Goal: Book appointment/travel/reservation

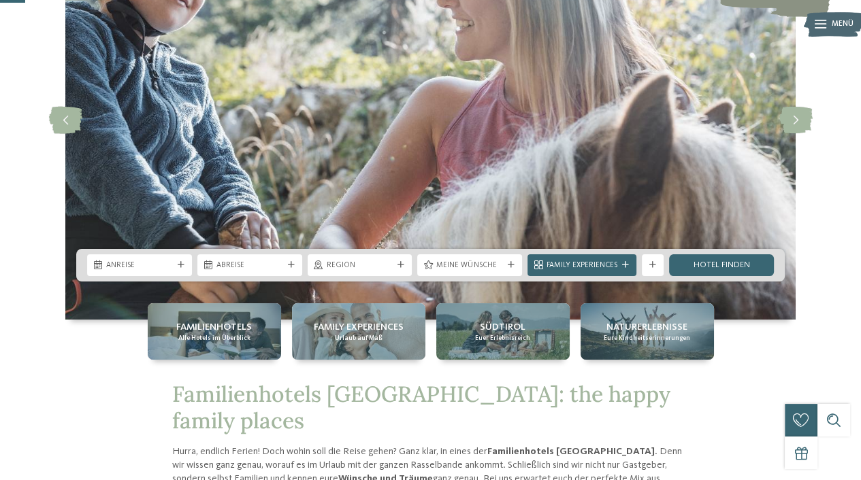
scroll to position [136, 0]
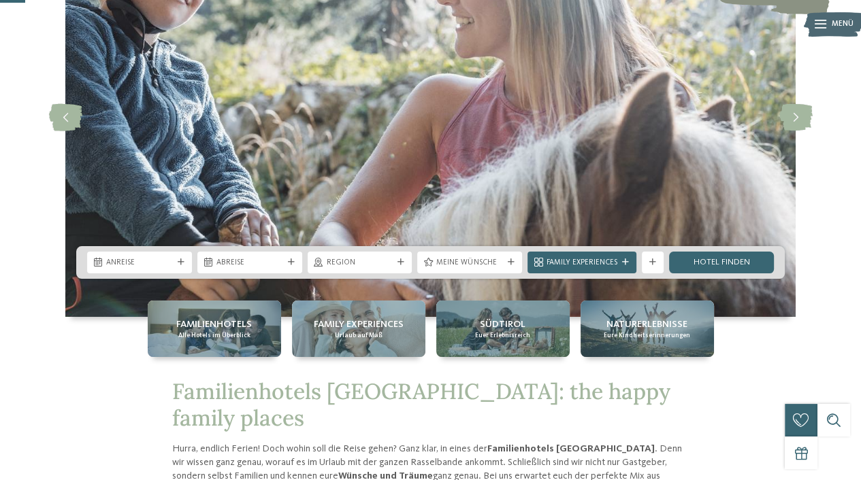
click at [180, 265] on icon at bounding box center [181, 262] width 7 height 7
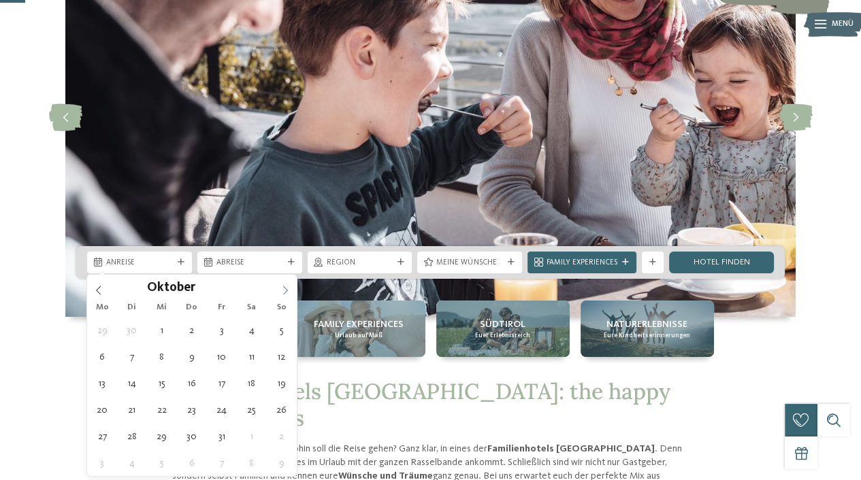
click at [280, 295] on span at bounding box center [285, 286] width 23 height 23
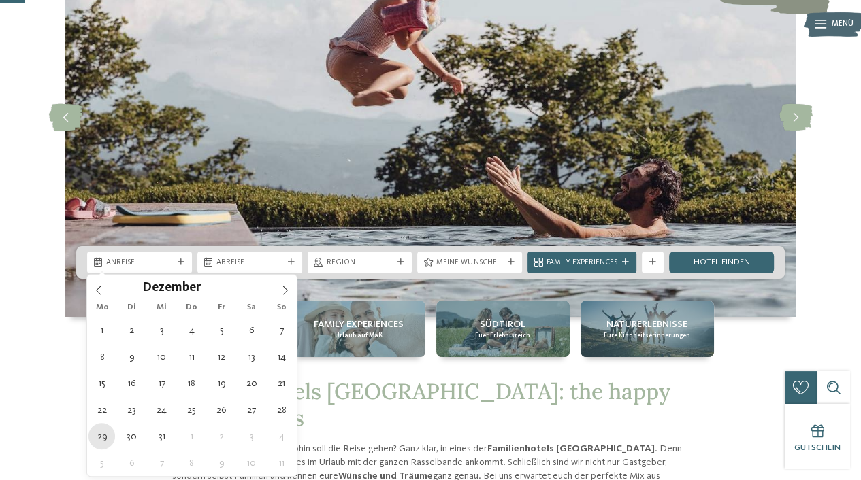
type div "[DATE]"
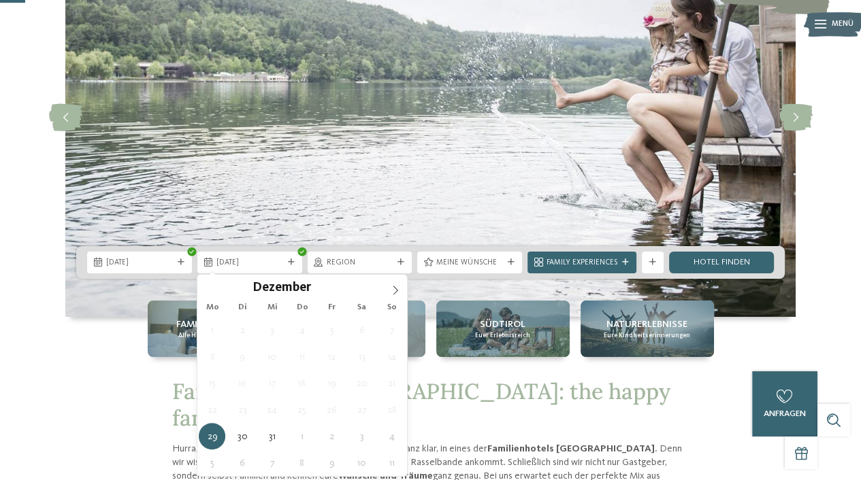
click at [286, 267] on div "[DATE]" at bounding box center [249, 263] width 105 height 22
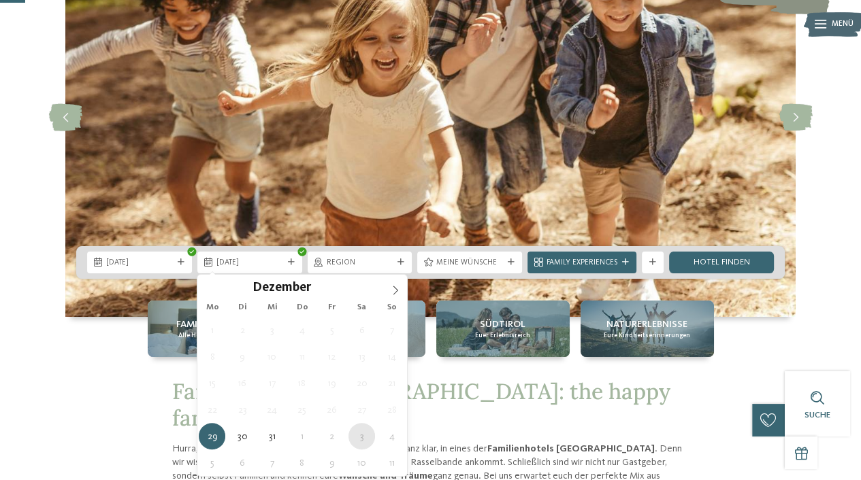
type div "[DATE]"
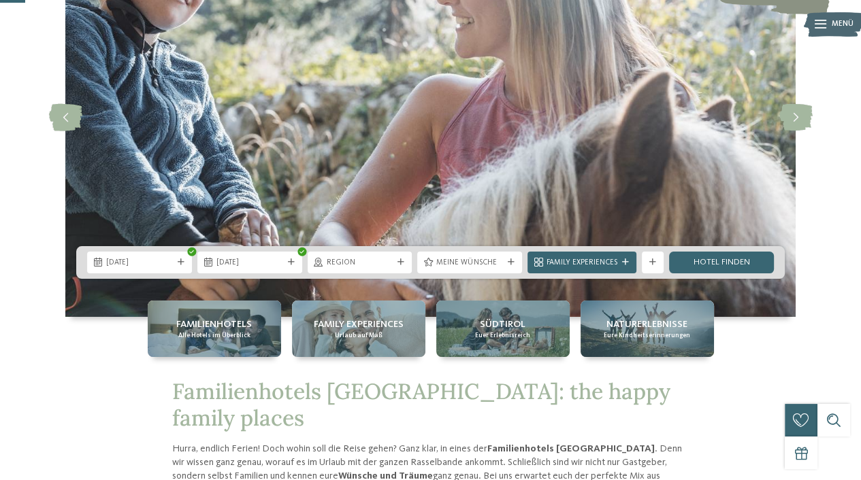
click at [397, 272] on div "Region" at bounding box center [360, 263] width 105 height 22
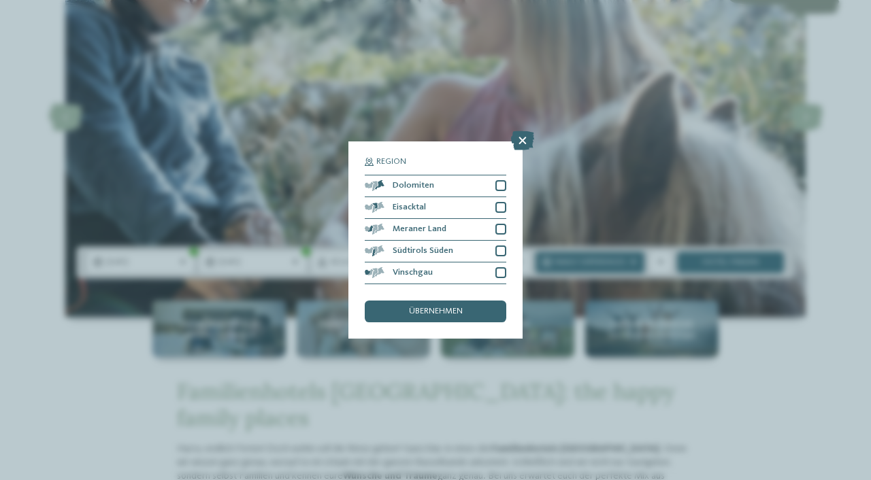
click at [586, 181] on div "Region Dolomiten" at bounding box center [435, 240] width 871 height 480
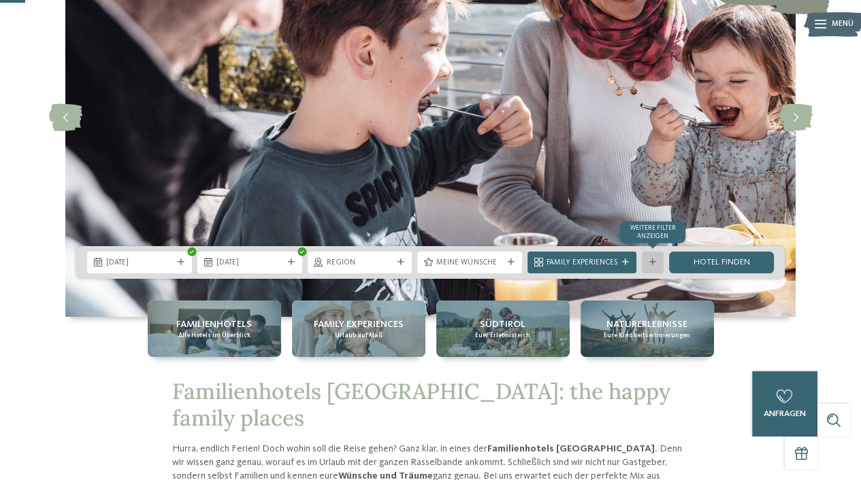
click at [652, 264] on icon at bounding box center [652, 262] width 7 height 7
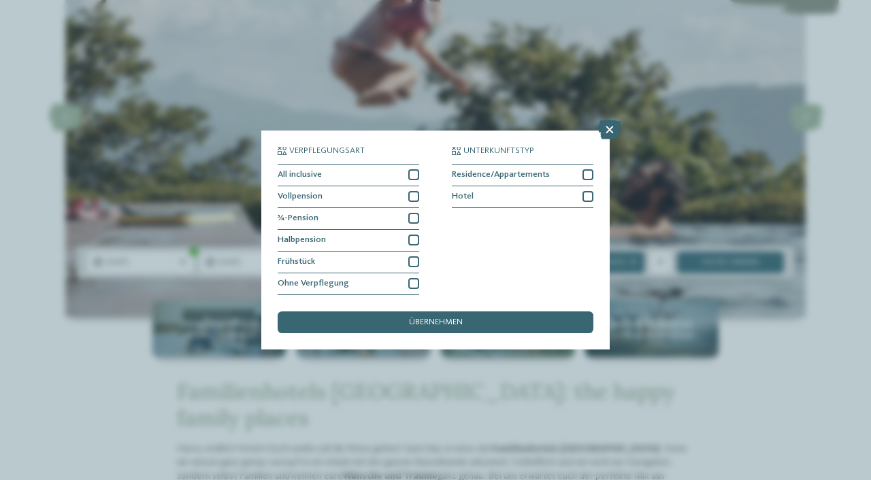
click at [617, 129] on icon at bounding box center [609, 129] width 23 height 19
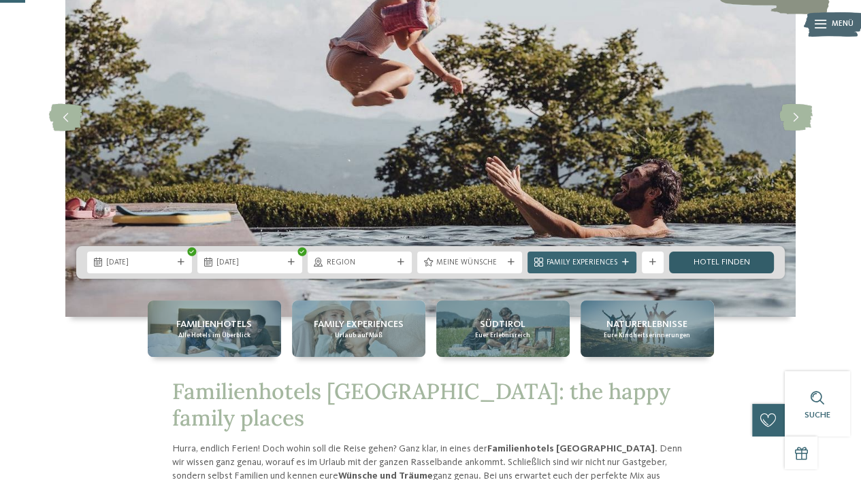
click at [719, 267] on link "Hotel finden" at bounding box center [721, 263] width 105 height 22
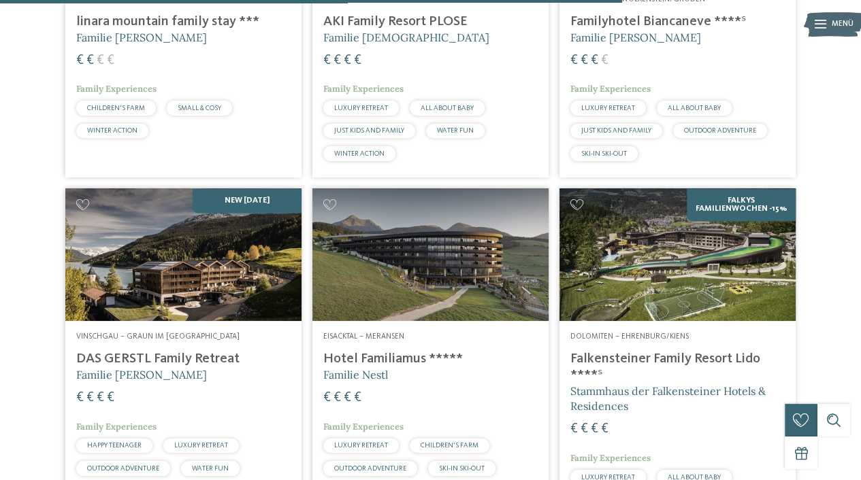
scroll to position [1901, 0]
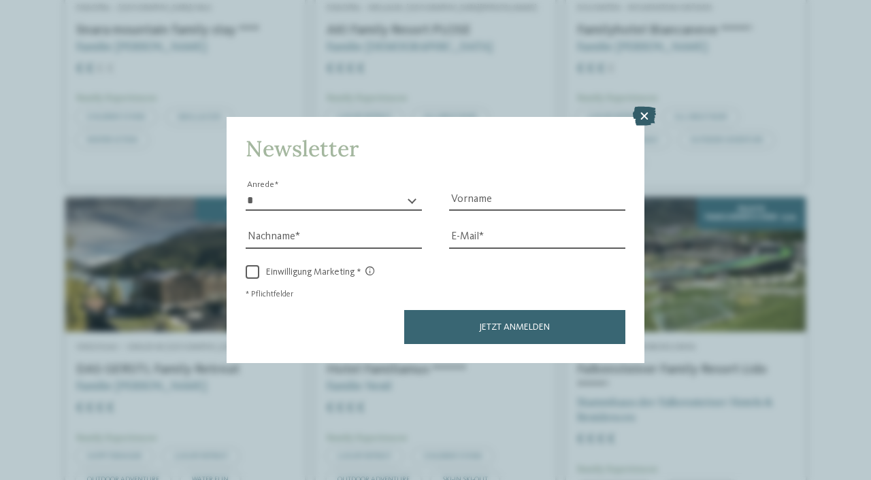
click at [648, 120] on icon at bounding box center [644, 116] width 23 height 19
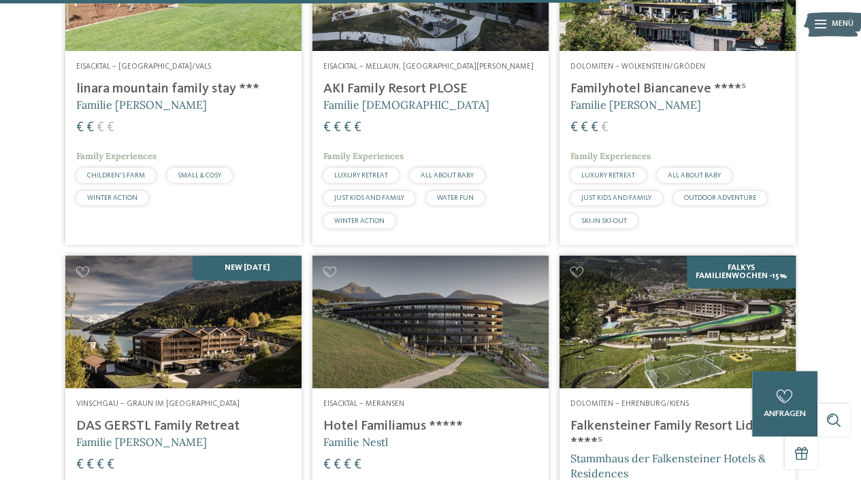
scroll to position [1765, 0]
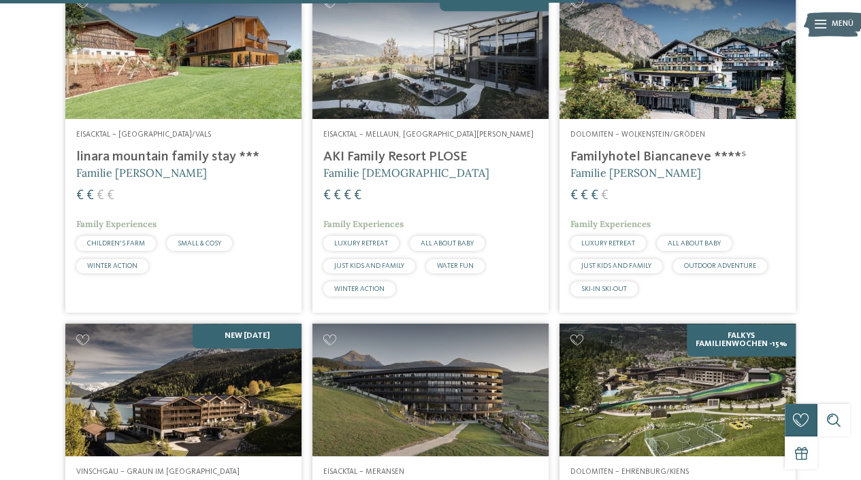
click at [674, 165] on h4 "Familyhotel Biancaneve ****ˢ" at bounding box center [677, 157] width 214 height 16
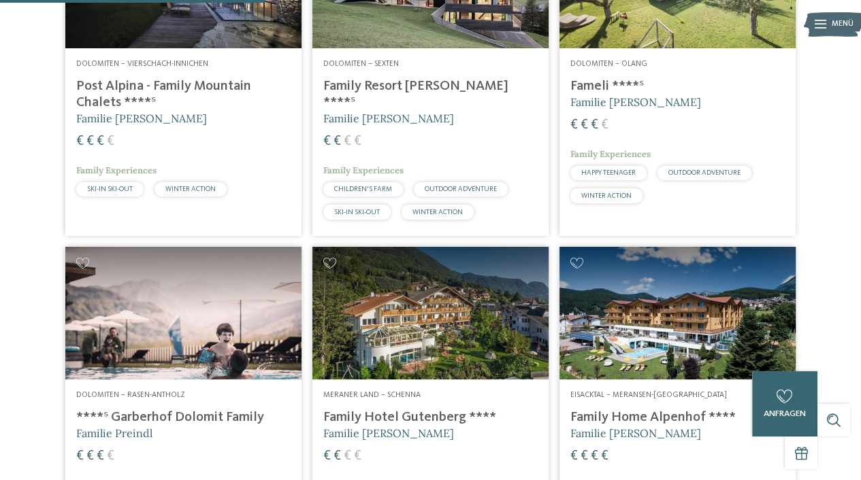
scroll to position [744, 0]
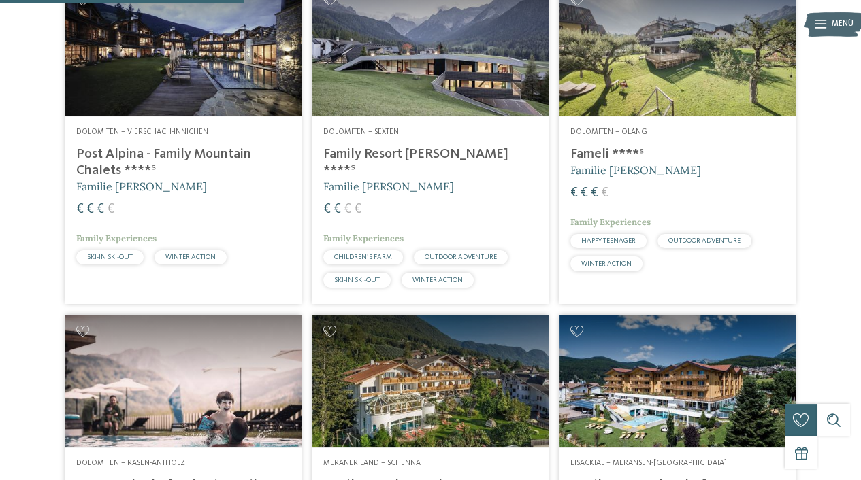
click at [214, 179] on h4 "Post Alpina - Family Mountain Chalets ****ˢ" at bounding box center [183, 162] width 214 height 33
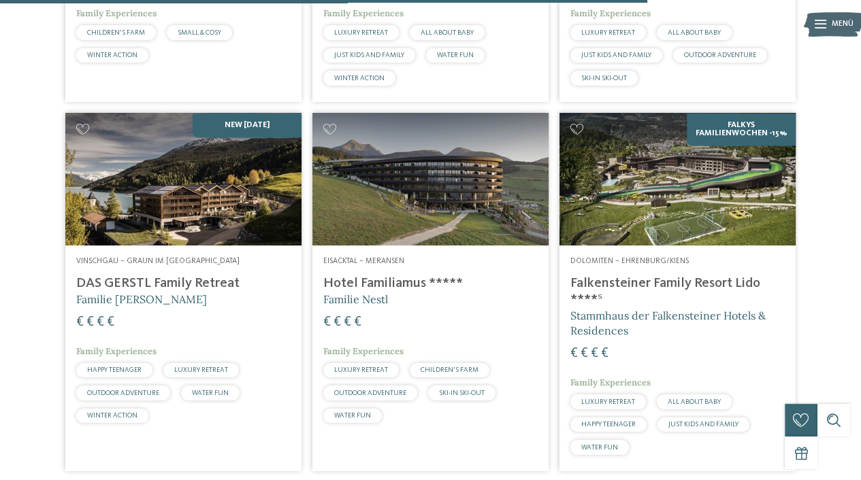
scroll to position [1969, 0]
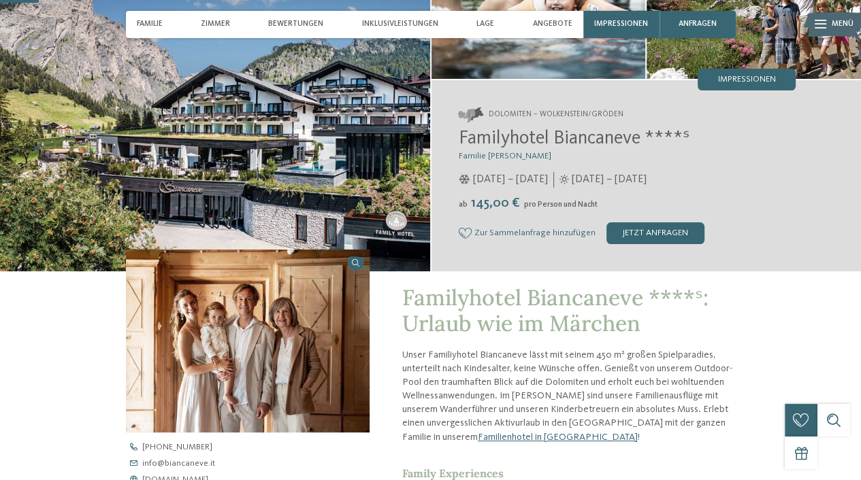
scroll to position [272, 0]
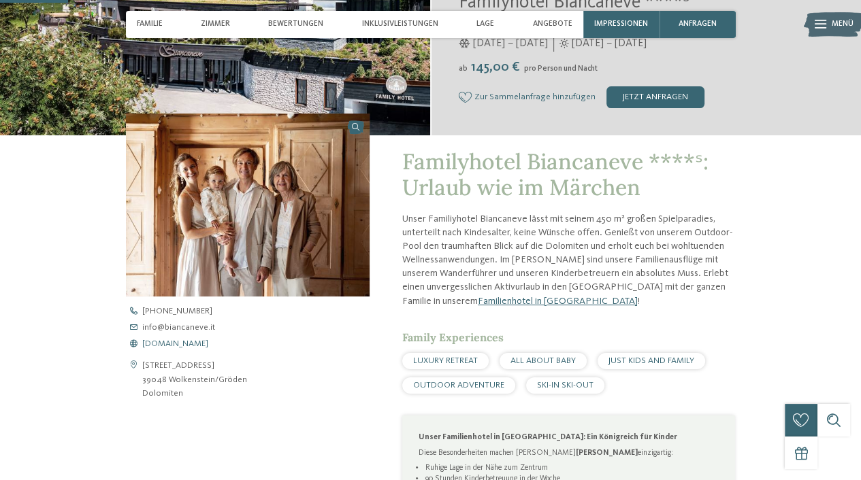
click at [204, 347] on span "www.biancaneve.it" at bounding box center [175, 344] width 66 height 9
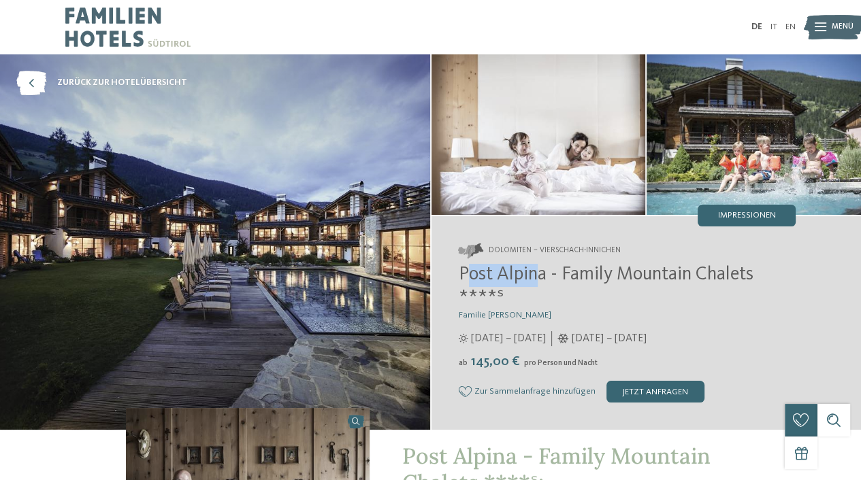
drag, startPoint x: 463, startPoint y: 281, endPoint x: 537, endPoint y: 271, distance: 75.5
click at [537, 271] on span "Post Alpina - Family Mountain Chalets ****ˢ" at bounding box center [606, 286] width 295 height 42
drag, startPoint x: 559, startPoint y: 278, endPoint x: 499, endPoint y: 270, distance: 60.3
click at [463, 283] on span "Post Alpina - Family Mountain Chalets ****ˢ" at bounding box center [606, 286] width 295 height 42
copy span "ost Alpina -"
